Goal: Understand process/instructions

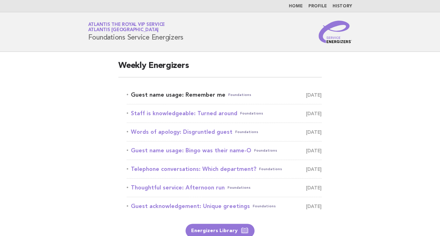
click at [194, 92] on link "Guest name usage: Remember me Foundations [DATE]" at bounding box center [224, 95] width 195 height 10
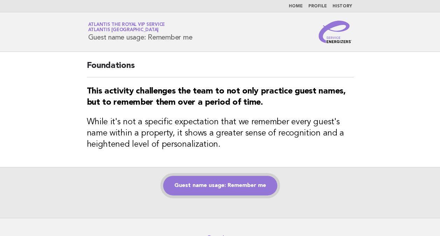
click at [235, 184] on link "Guest name usage: Remember me" at bounding box center [220, 186] width 114 height 20
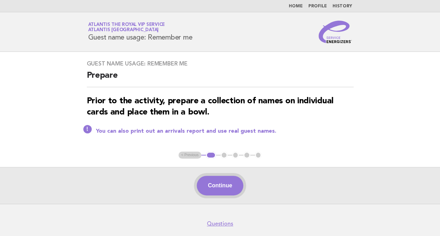
click at [228, 190] on button "Continue" at bounding box center [220, 186] width 47 height 20
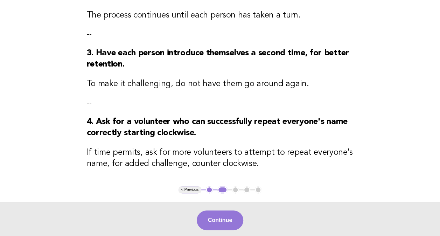
scroll to position [249, 0]
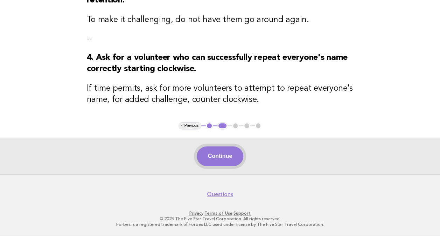
click at [227, 157] on button "Continue" at bounding box center [220, 156] width 47 height 20
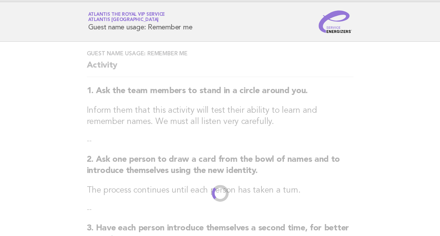
scroll to position [0, 0]
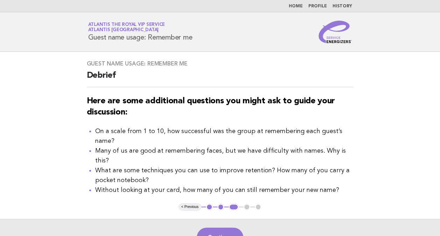
click at [284, 88] on div "Guest name usage: Remember me Debrief Here are some additional questions you mi…" at bounding box center [220, 128] width 284 height 152
click at [227, 228] on button "Continue" at bounding box center [220, 238] width 47 height 20
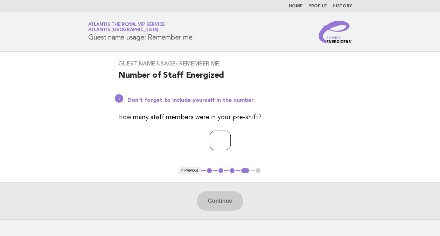
click at [225, 141] on input "number" at bounding box center [220, 141] width 21 height 20
type input "**"
click at [216, 203] on button "Continue" at bounding box center [220, 201] width 47 height 20
